Goal: Task Accomplishment & Management: Use online tool/utility

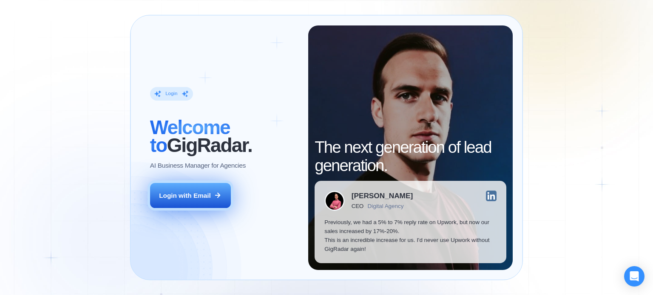
click at [182, 207] on button "Login with Email" at bounding box center [190, 196] width 81 height 26
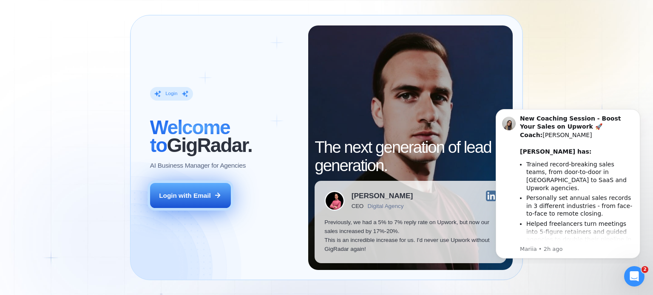
click at [195, 185] on button "Login with Email" at bounding box center [190, 196] width 81 height 26
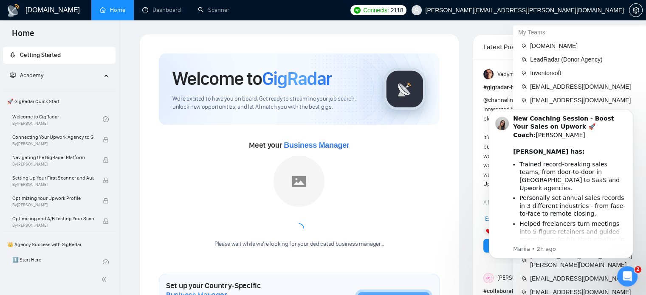
click at [567, 17] on span "martin.castellon@netforemost.com" at bounding box center [518, 10] width 223 height 27
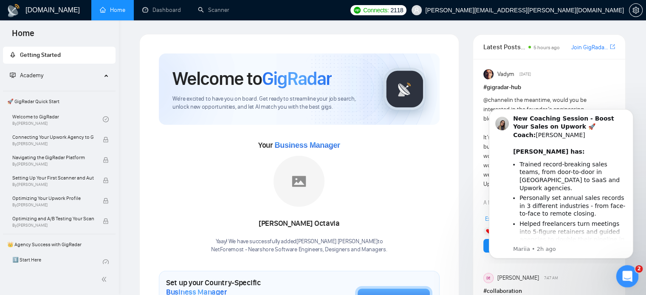
click at [626, 265] on div "Open Intercom Messenger" at bounding box center [626, 275] width 28 height 28
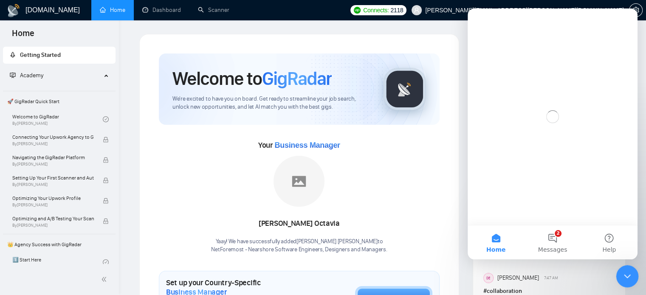
click at [626, 265] on div "Close Intercom Messenger" at bounding box center [626, 275] width 20 height 20
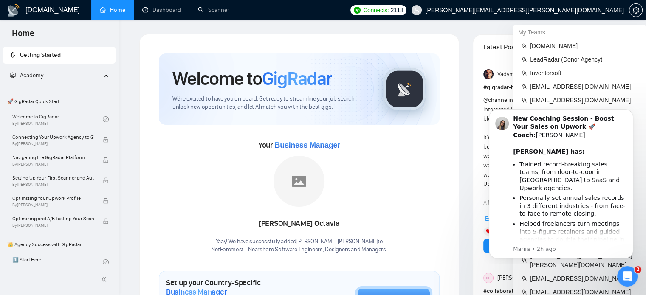
click at [574, 4] on span "martin.castellon@netforemost.com" at bounding box center [518, 10] width 223 height 27
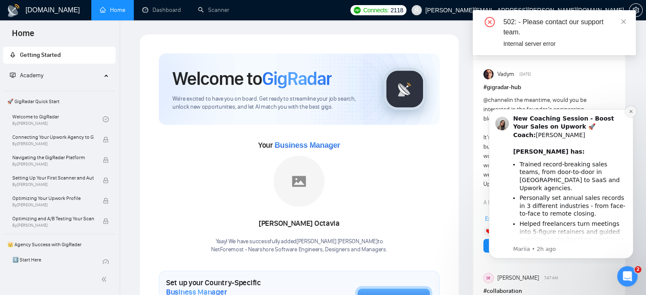
click at [629, 108] on button "Dismiss notification" at bounding box center [631, 111] width 11 height 11
click at [622, 18] on span at bounding box center [624, 21] width 6 height 7
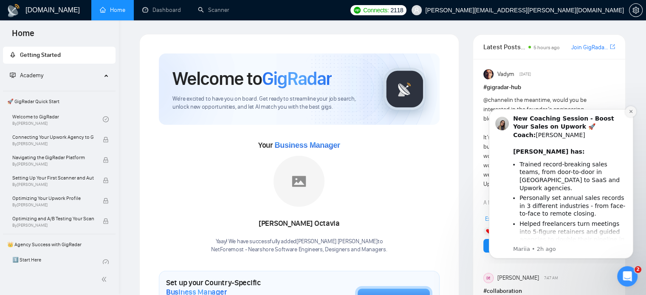
click at [633, 115] on button "Dismiss notification" at bounding box center [631, 111] width 11 height 11
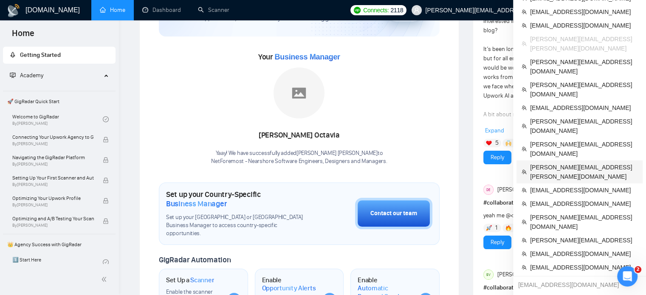
scroll to position [91, 0]
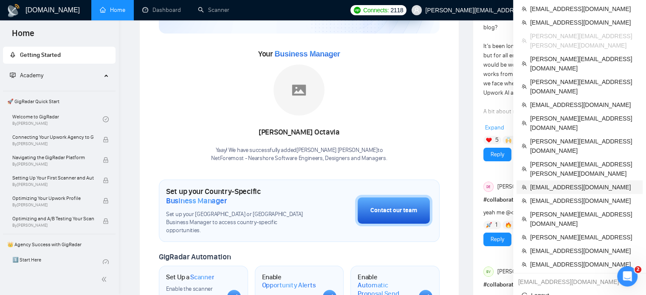
click at [558, 183] on span "[EMAIL_ADDRESS][DOMAIN_NAME]" at bounding box center [584, 187] width 108 height 9
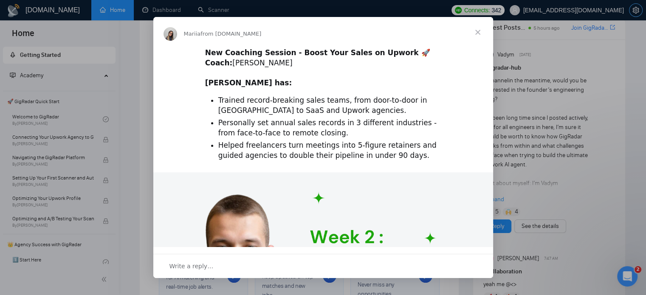
click at [635, 11] on div "Intercom messenger" at bounding box center [323, 147] width 646 height 295
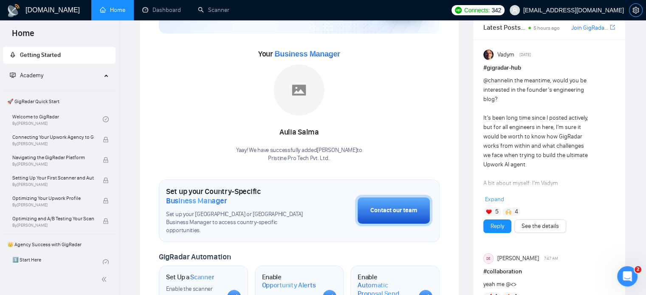
click at [635, 11] on icon "setting" at bounding box center [636, 10] width 7 height 7
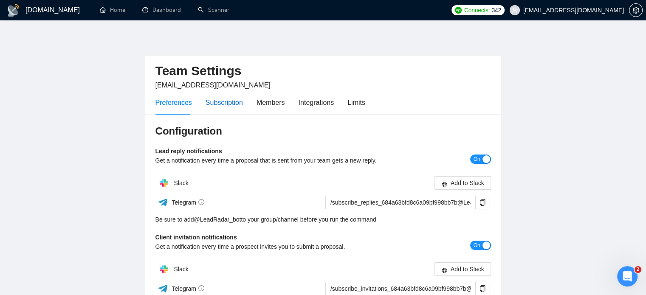
click at [213, 105] on div "Subscription" at bounding box center [224, 102] width 37 height 11
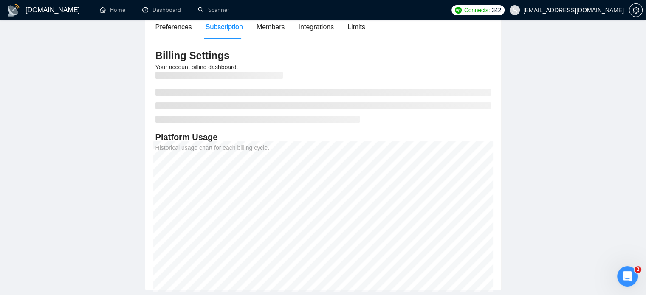
scroll to position [69, 0]
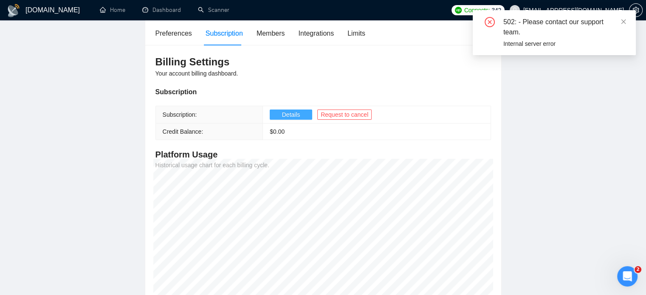
click at [287, 115] on span "Details" at bounding box center [291, 114] width 18 height 9
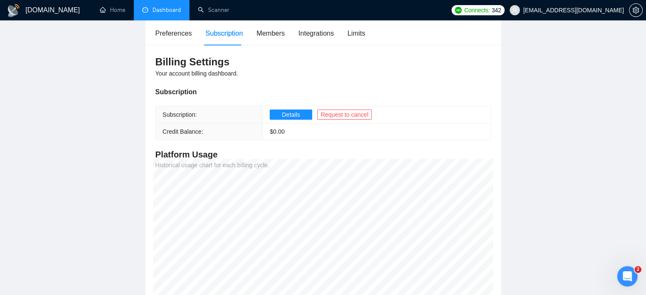
click at [144, 10] on link "Dashboard" at bounding box center [161, 9] width 39 height 7
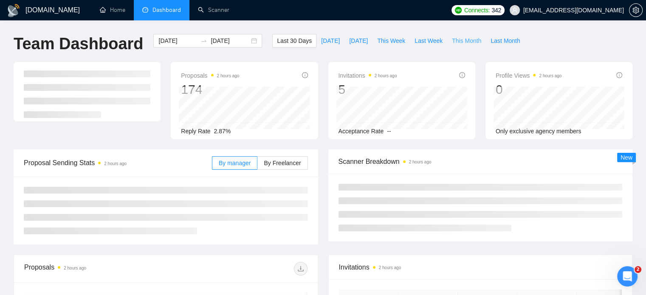
click at [464, 43] on span "This Month" at bounding box center [466, 40] width 29 height 9
type input "[DATE]"
type input "2025-09-30"
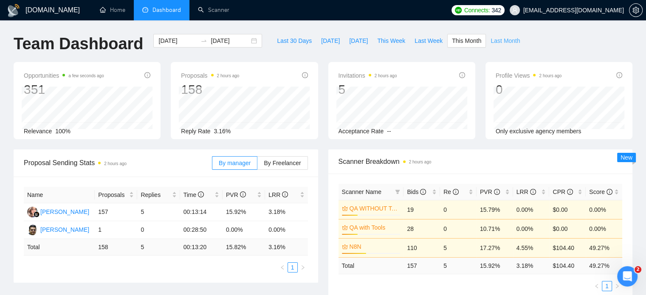
click at [500, 40] on span "Last Month" at bounding box center [505, 40] width 29 height 9
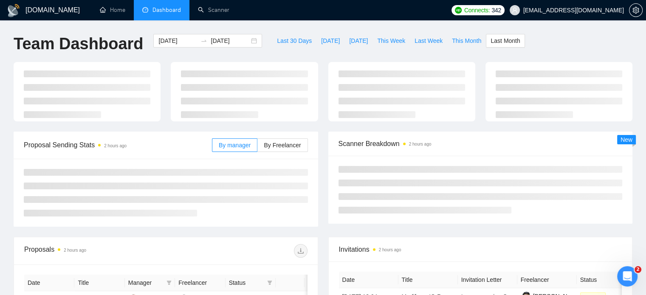
type input "2025-08-01"
type input "2025-08-31"
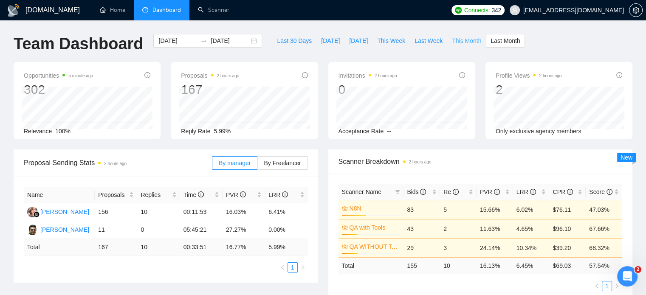
click at [456, 41] on span "This Month" at bounding box center [466, 40] width 29 height 9
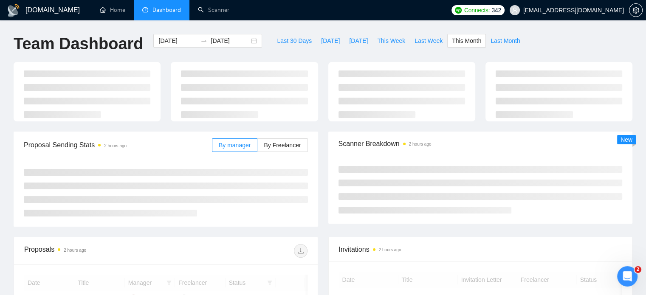
type input "2025-09-01"
type input "2025-09-30"
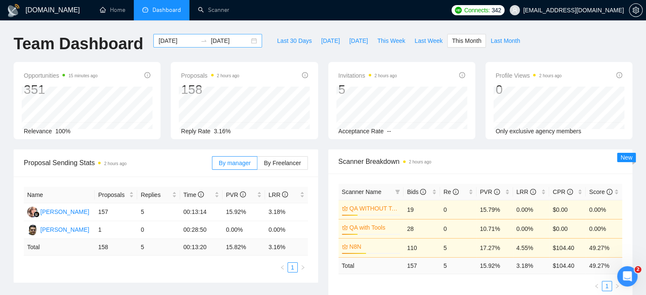
click at [177, 42] on input "2025-09-01" at bounding box center [178, 40] width 39 height 9
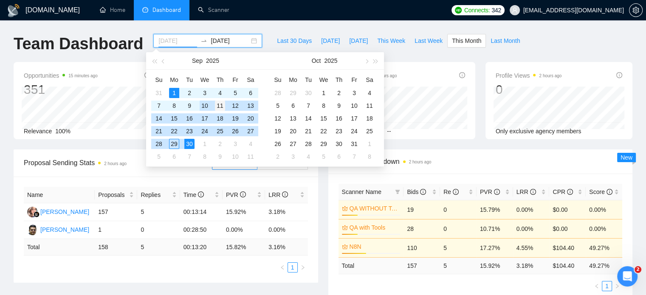
type input "2025-09-11"
click at [218, 107] on div "11" at bounding box center [220, 106] width 10 height 10
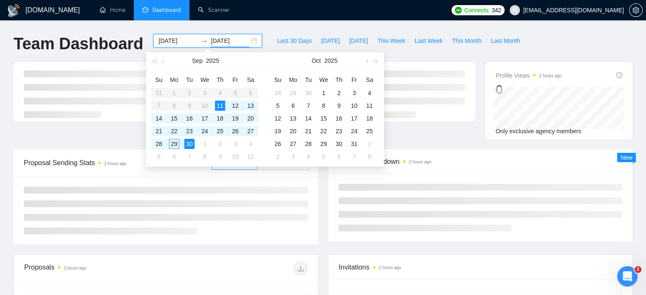
type input "2025-09-30"
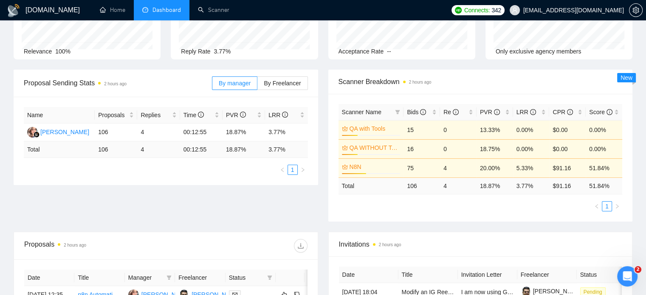
scroll to position [81, 0]
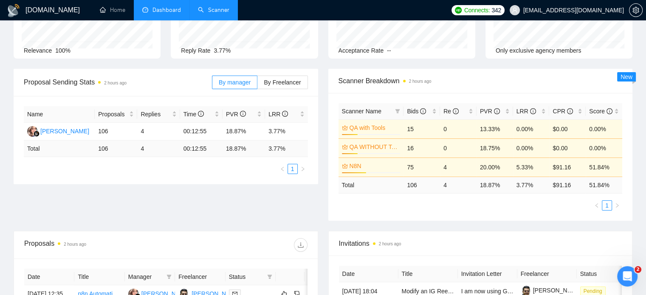
click at [212, 6] on link "Scanner" at bounding box center [213, 9] width 31 height 7
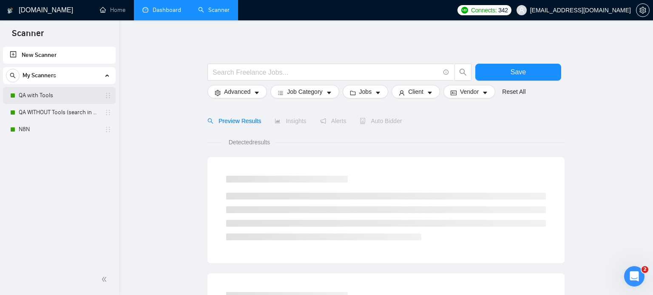
click at [70, 99] on link "QA with Tools" at bounding box center [59, 95] width 81 height 17
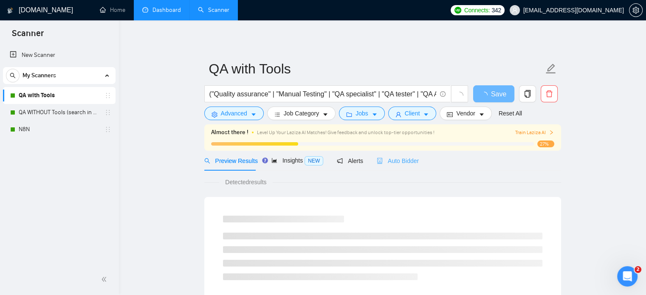
click at [394, 155] on div "Auto Bidder" at bounding box center [398, 161] width 42 height 20
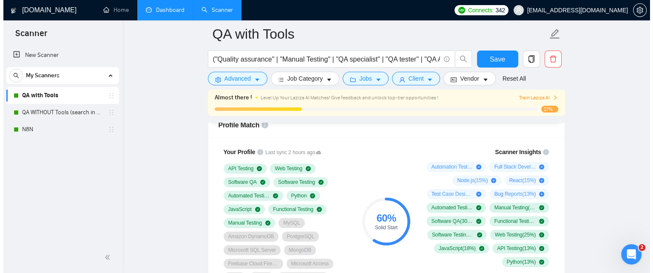
scroll to position [579, 0]
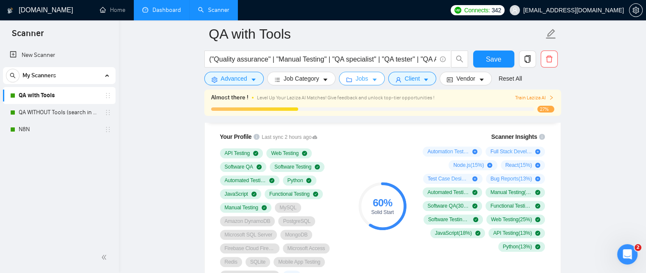
click at [381, 81] on button "Jobs" at bounding box center [362, 79] width 46 height 14
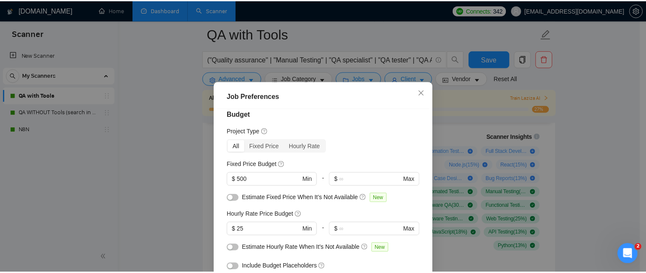
scroll to position [9, 0]
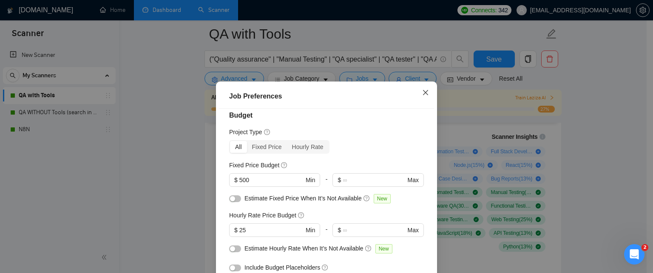
click at [422, 96] on icon "close" at bounding box center [425, 92] width 7 height 7
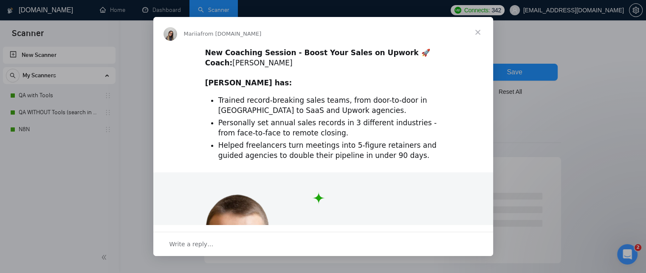
click at [476, 32] on span "Close" at bounding box center [478, 32] width 31 height 31
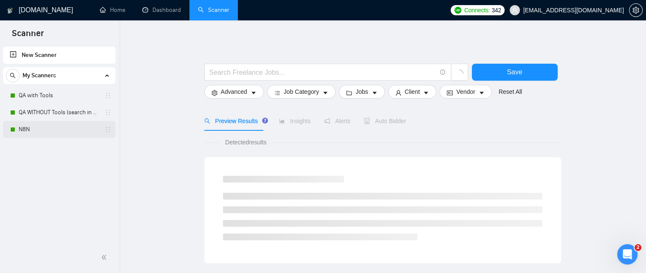
click at [47, 127] on link "N8N" at bounding box center [59, 129] width 81 height 17
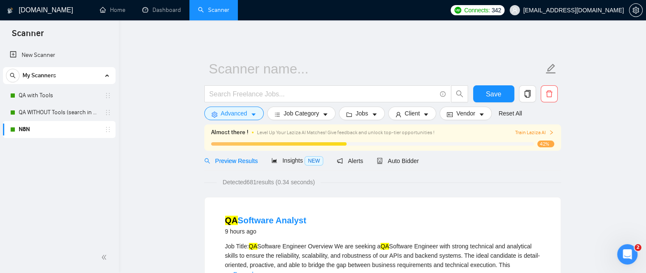
click at [392, 138] on div "Almost there ! Level Up Your Laziza AI Matches! Give feedback and unlock top-ti…" at bounding box center [382, 138] width 343 height 20
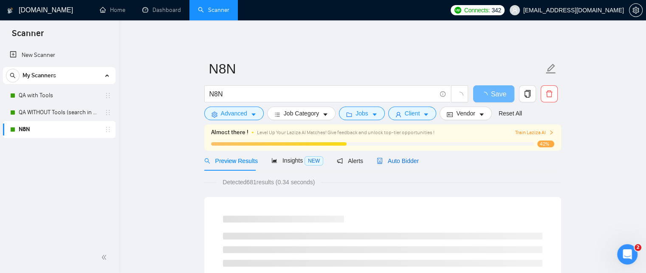
click at [391, 161] on span "Auto Bidder" at bounding box center [398, 161] width 42 height 7
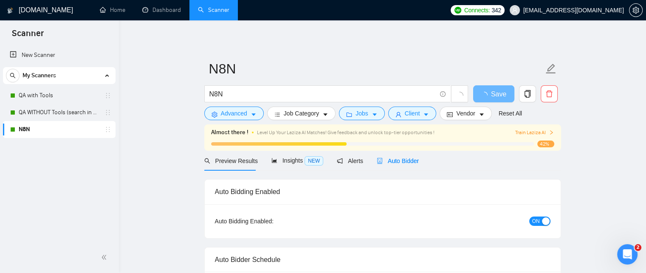
click at [391, 161] on span "Auto Bidder" at bounding box center [398, 161] width 42 height 7
radio input "false"
radio input "true"
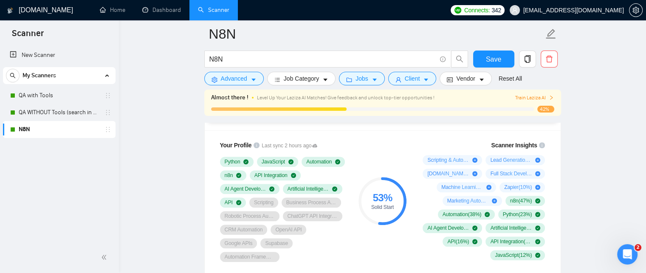
scroll to position [677, 0]
click at [158, 14] on link "Dashboard" at bounding box center [161, 9] width 39 height 7
